Goal: Task Accomplishment & Management: Use online tool/utility

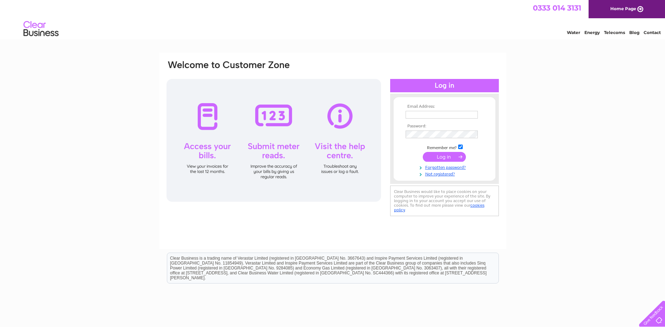
type input "[PERSON_NAME][EMAIL_ADDRESS][PERSON_NAME][DOMAIN_NAME]"
click at [449, 156] on input "submit" at bounding box center [444, 157] width 43 height 10
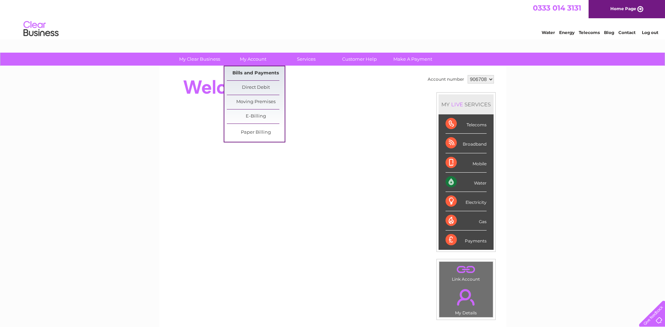
click at [256, 74] on link "Bills and Payments" at bounding box center [256, 73] width 58 height 14
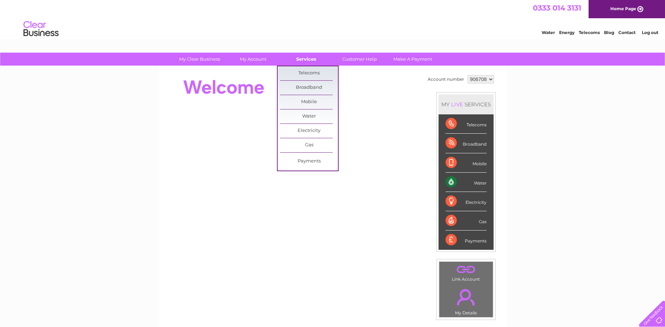
click at [305, 61] on link "Services" at bounding box center [306, 59] width 58 height 13
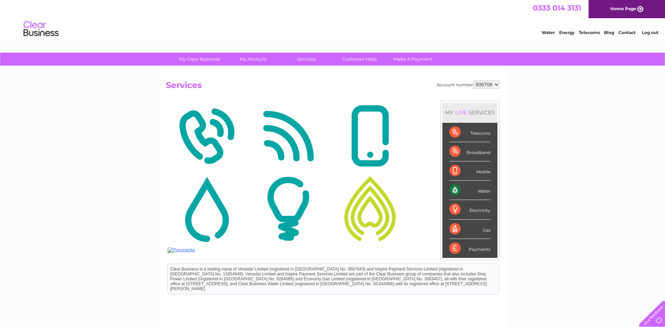
click at [305, 61] on link "Services" at bounding box center [306, 59] width 58 height 13
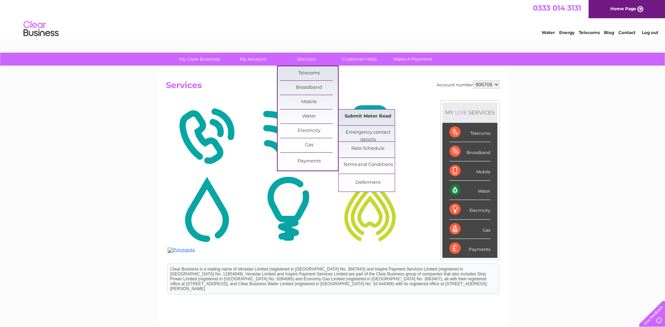
click at [374, 117] on link "Submit Meter Read" at bounding box center [368, 116] width 58 height 14
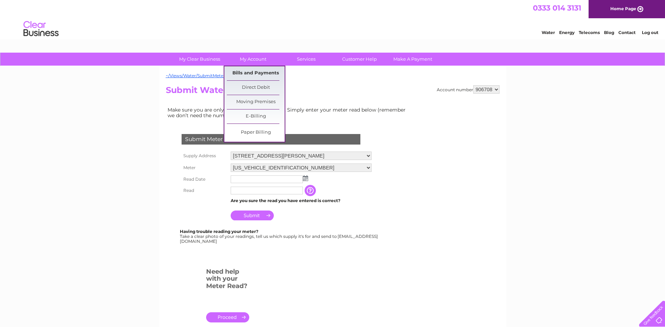
click at [255, 74] on link "Bills and Payments" at bounding box center [256, 73] width 58 height 14
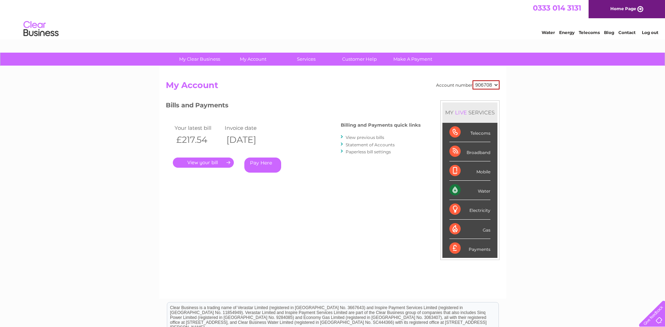
click at [202, 164] on link "." at bounding box center [203, 162] width 61 height 10
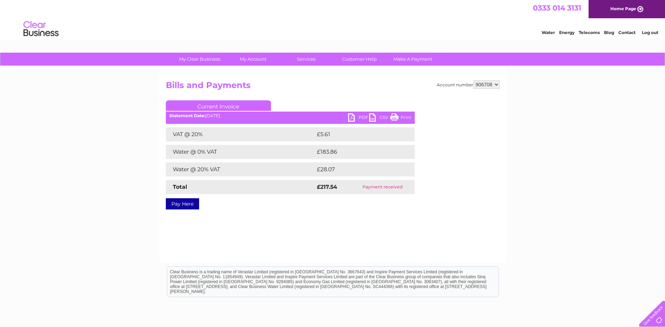
click at [354, 116] on link "PDF" at bounding box center [358, 118] width 21 height 10
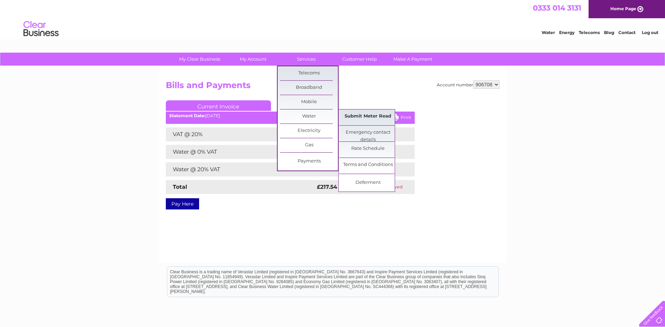
click at [352, 115] on link "Submit Meter Read" at bounding box center [368, 116] width 58 height 14
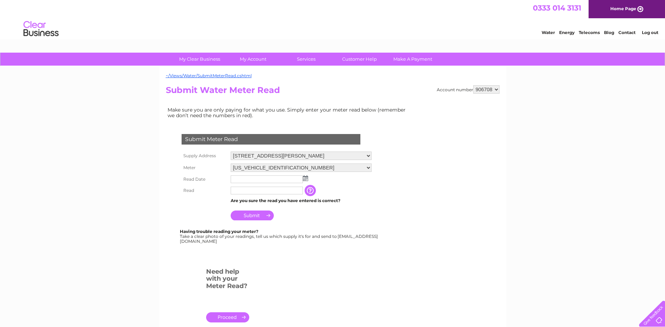
click at [241, 191] on input "text" at bounding box center [267, 191] width 72 height 8
type input "551"
click at [254, 215] on input "Submit" at bounding box center [252, 215] width 43 height 10
click at [306, 178] on img at bounding box center [305, 178] width 5 height 6
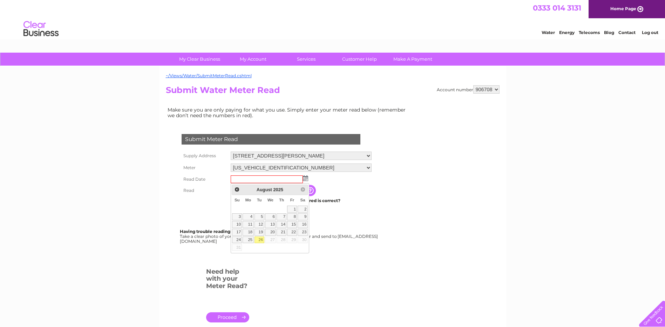
click at [262, 241] on link "26" at bounding box center [260, 239] width 10 height 7
type input "2025/08/26"
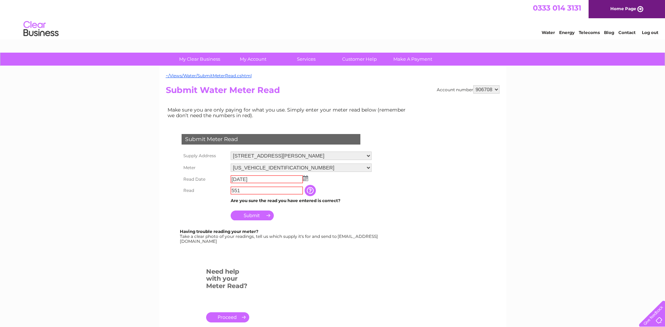
click at [256, 216] on input "Submit" at bounding box center [252, 215] width 43 height 10
click at [231, 317] on link "." at bounding box center [227, 317] width 43 height 10
